Goal: Task Accomplishment & Management: Manage account settings

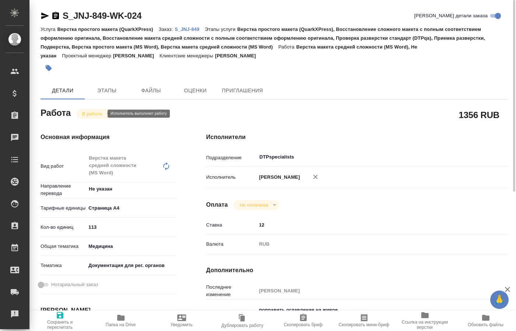
click at [106, 115] on body "🙏 .cls-1 fill:#fff; AWATERA Kucherenko Oksana Клиенты Спецификации Заказы 0 Чат…" at bounding box center [258, 165] width 516 height 331
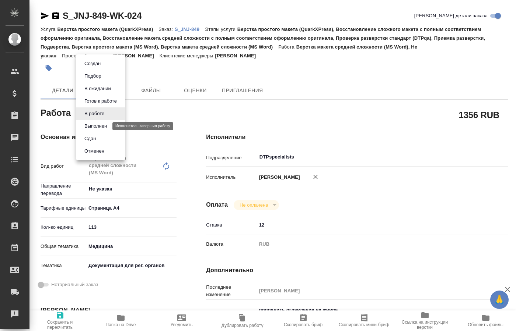
click at [100, 127] on button "Выполнен" at bounding box center [95, 126] width 27 height 8
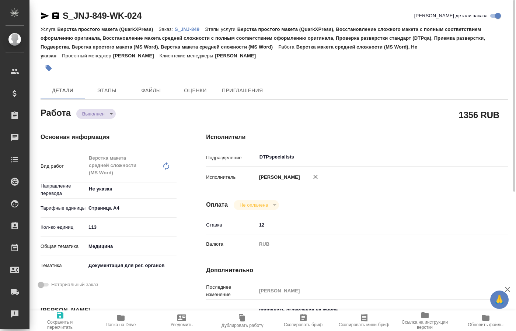
type textarea "x"
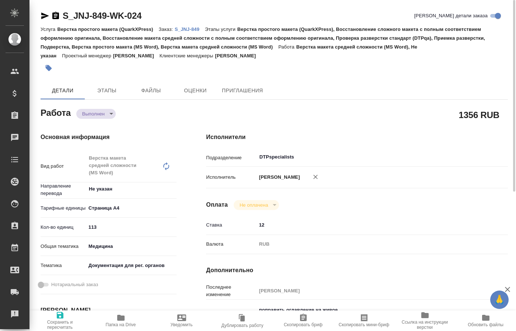
type textarea "x"
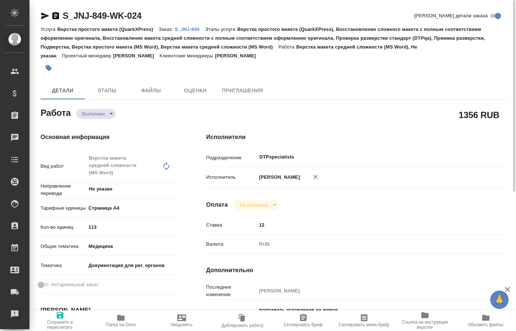
type textarea "x"
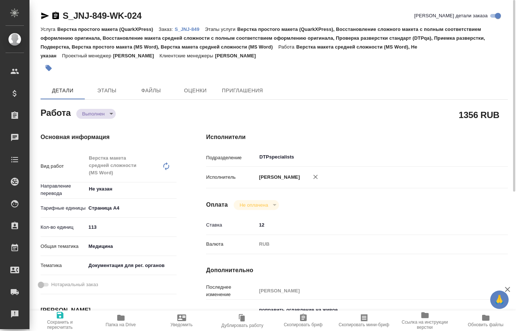
type textarea "x"
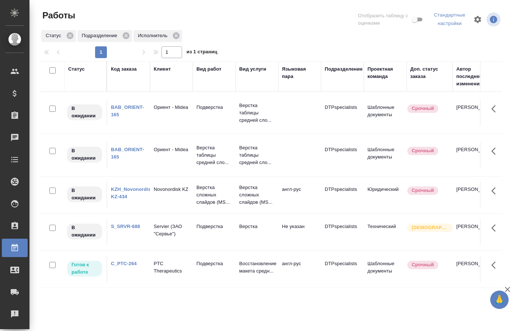
click at [279, 306] on div "Статус Код заказа Клиент Вид работ Вид услуги Языковая пара Подразделение Проек…" at bounding box center [271, 194] width 461 height 265
click at [164, 270] on p "PTC Therapeutics" at bounding box center [171, 267] width 35 height 15
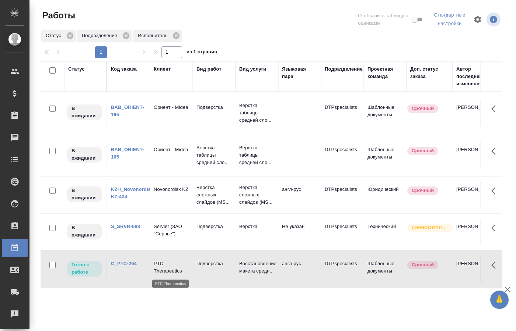
click at [164, 270] on p "PTC Therapeutics" at bounding box center [171, 267] width 35 height 15
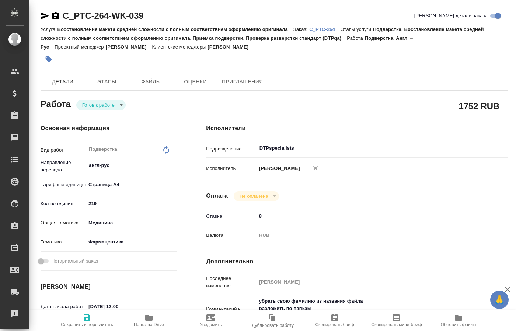
type textarea "x"
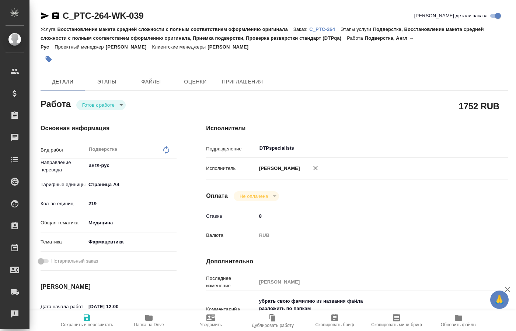
type textarea "x"
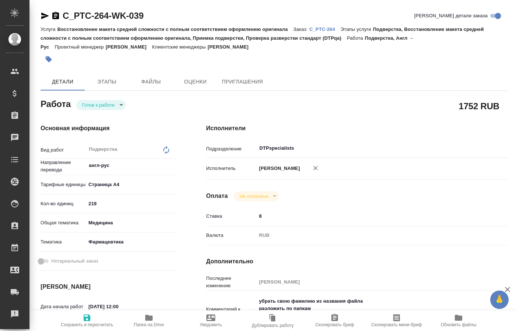
type textarea "x"
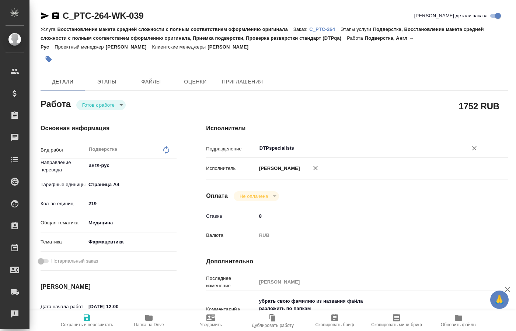
type textarea "x"
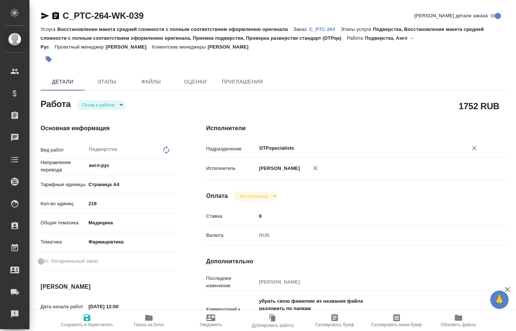
type textarea "x"
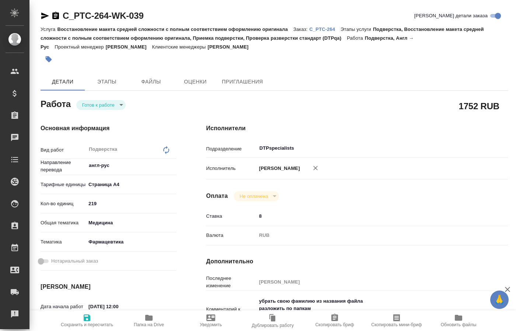
type textarea "x"
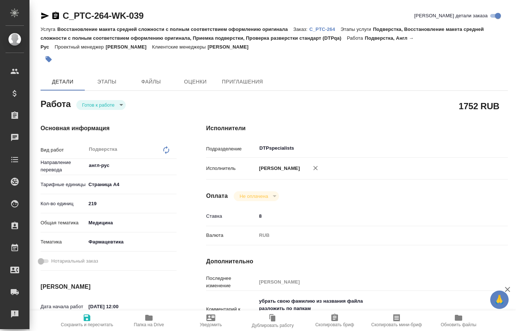
type textarea "x"
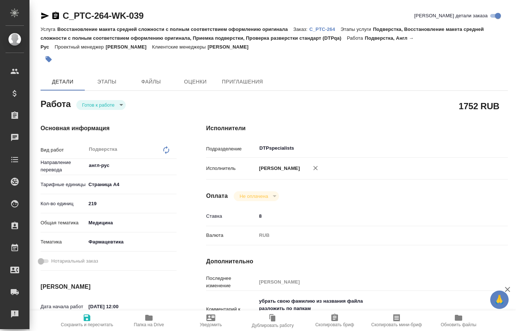
click at [115, 106] on body "🙏 .cls-1 fill:#fff; AWATERA Kucherenko Oksana Клиенты Спецификации Заказы 0 Чат…" at bounding box center [258, 165] width 516 height 331
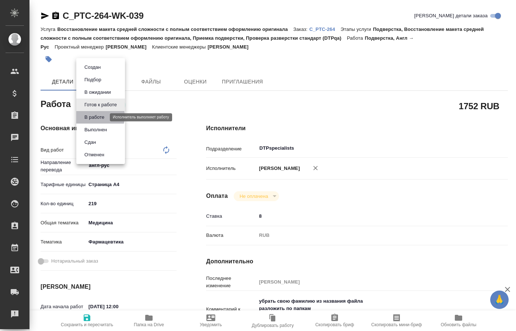
click at [99, 116] on button "В работе" at bounding box center [94, 117] width 24 height 8
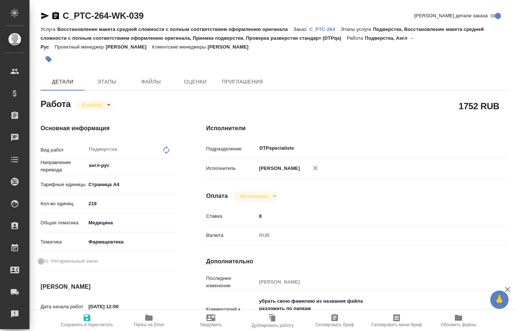
type textarea "x"
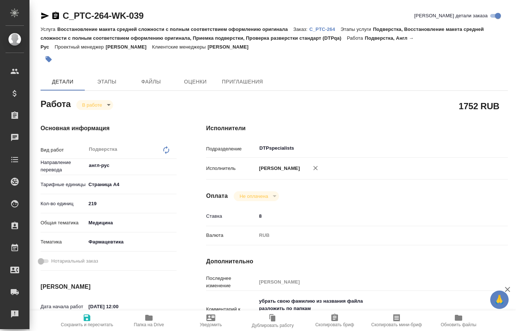
type textarea "x"
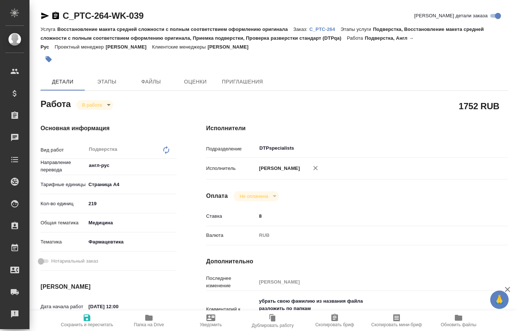
type textarea "x"
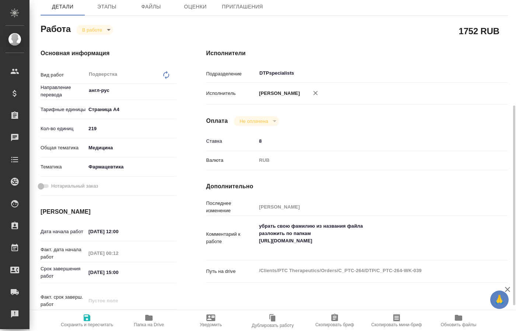
scroll to position [113, 0]
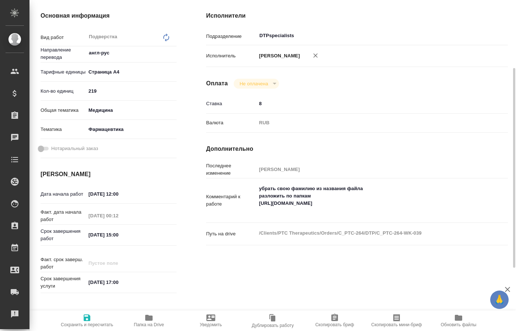
type textarea "x"
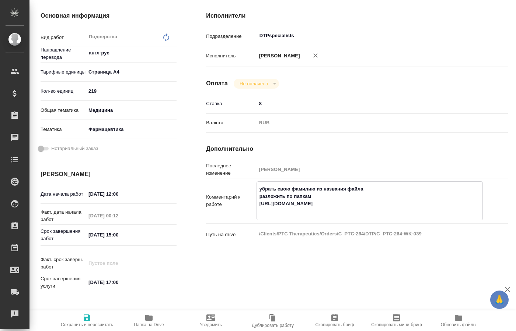
drag, startPoint x: 320, startPoint y: 208, endPoint x: 253, endPoint y: 200, distance: 67.1
click at [257, 200] on textarea "убрать свою фамилию из названия файла разложить по папкам https://drive.awatera…" at bounding box center [369, 200] width 225 height 35
type textarea "x"
click at [146, 324] on span "Папка на Drive" at bounding box center [149, 325] width 30 height 5
